Goal: Browse casually

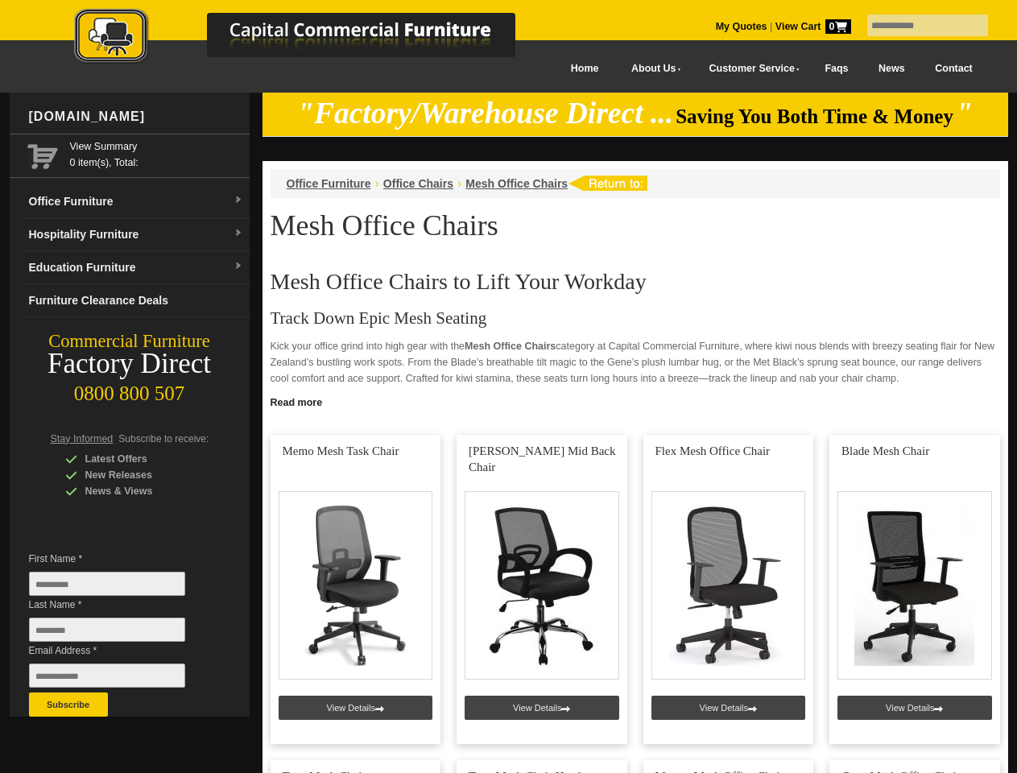
click at [917, 26] on input "text" at bounding box center [927, 25] width 121 height 22
click at [119, 634] on input "Last Name *" at bounding box center [107, 629] width 156 height 24
click at [68, 704] on button "Subscribe" at bounding box center [68, 704] width 79 height 24
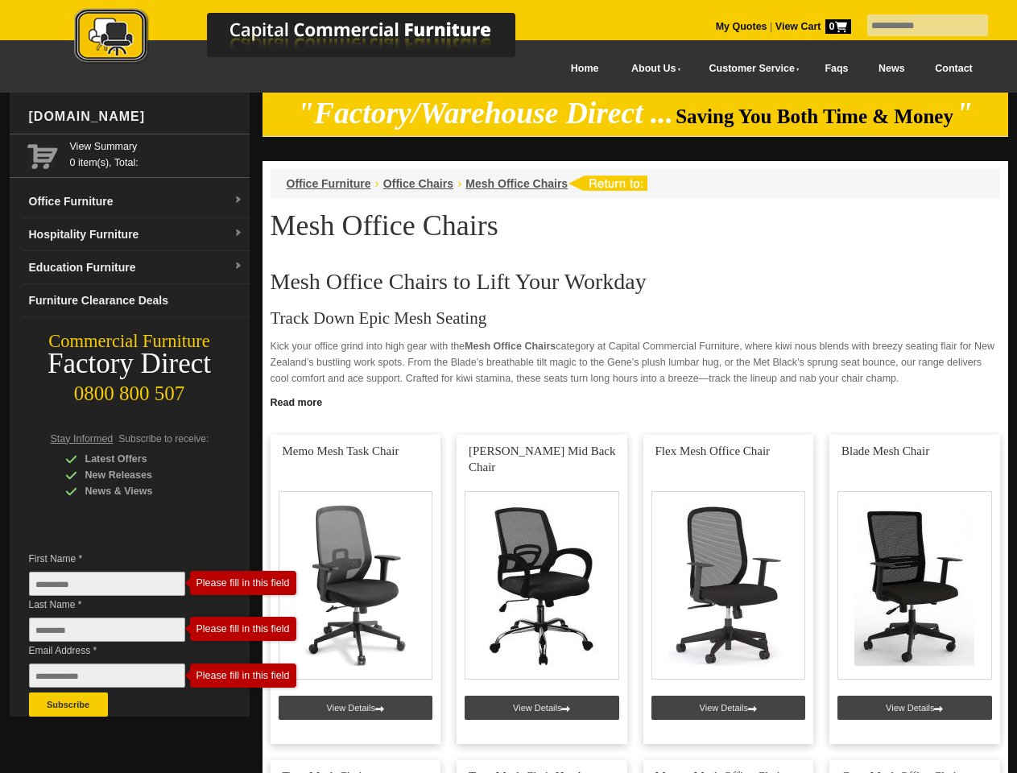
click at [635, 401] on link "Read more" at bounding box center [634, 400] width 745 height 20
